Goal: Transaction & Acquisition: Purchase product/service

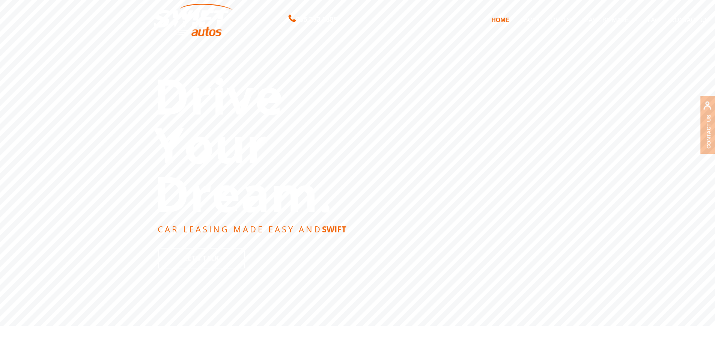
click at [565, 20] on link "DEALS" at bounding box center [560, 20] width 30 height 16
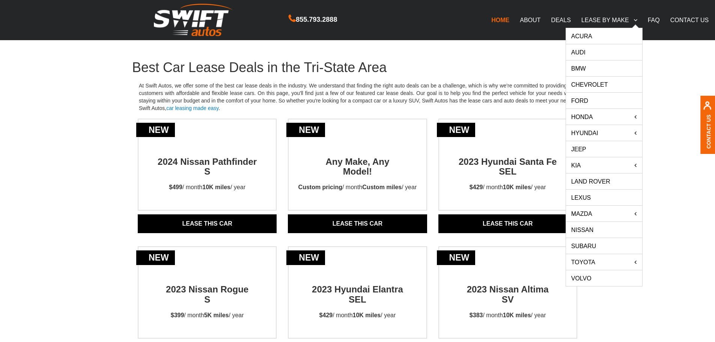
click at [581, 53] on link "Audi" at bounding box center [604, 52] width 76 height 16
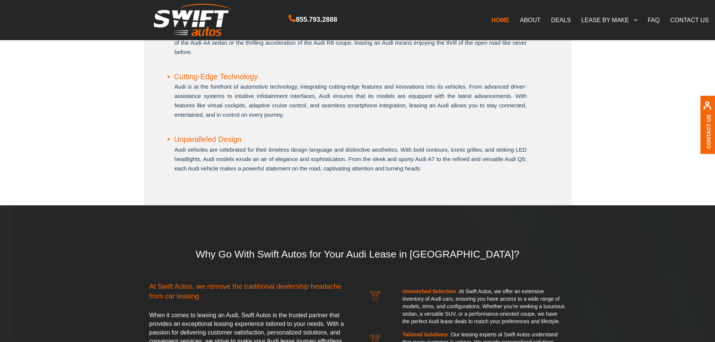
scroll to position [83, 0]
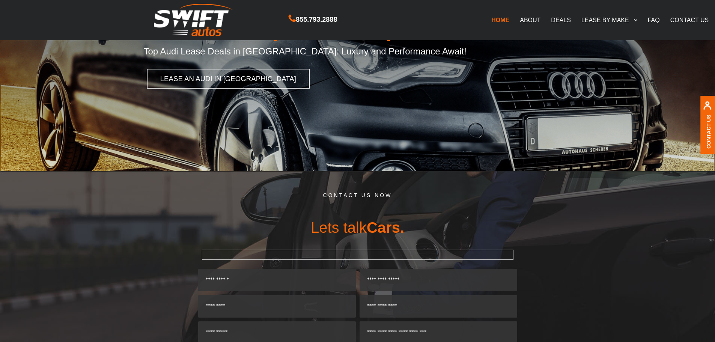
click at [567, 21] on link "DEALS" at bounding box center [560, 20] width 30 height 16
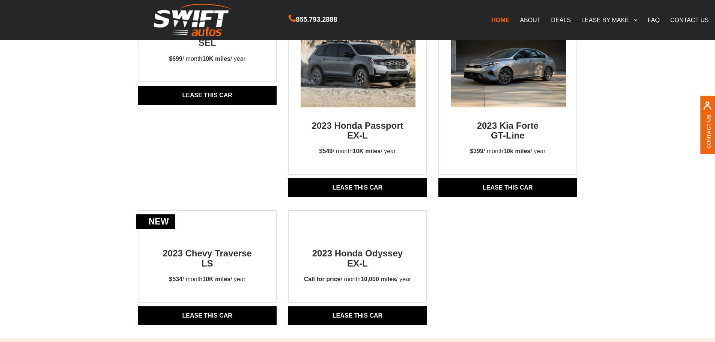
scroll to position [653, 0]
